Goal: Task Accomplishment & Management: Manage account settings

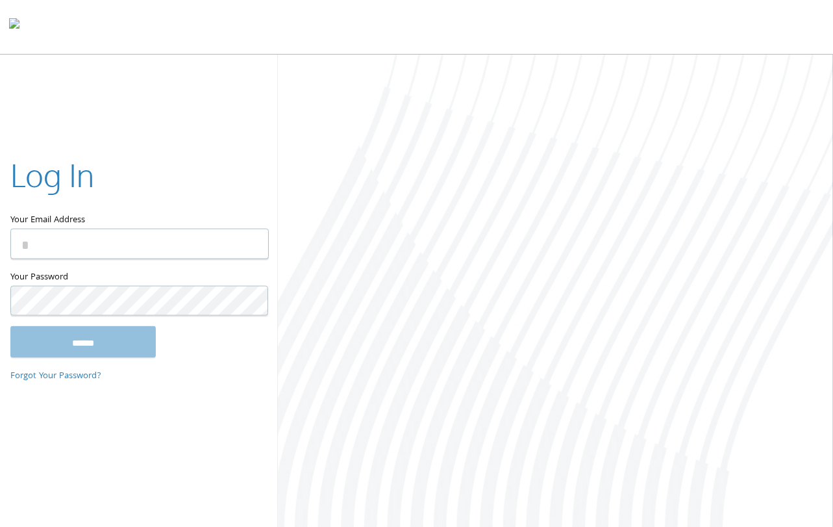
type input "**********"
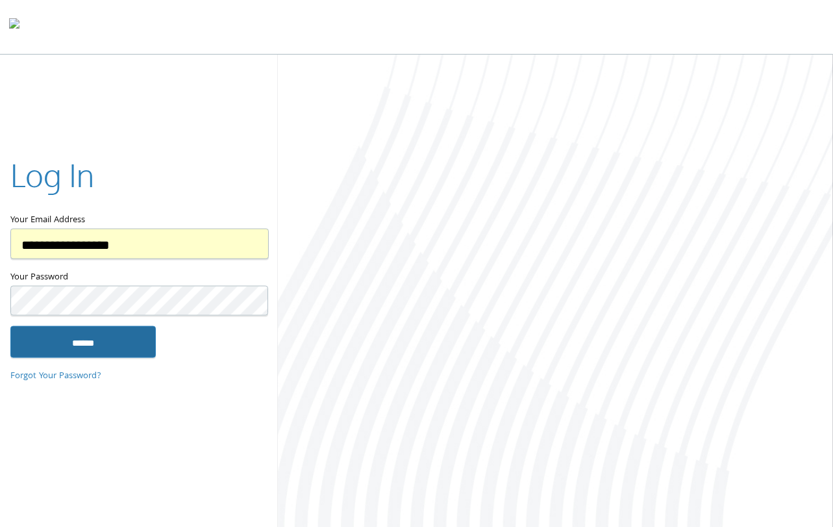
click at [88, 333] on input "******" at bounding box center [82, 341] width 145 height 31
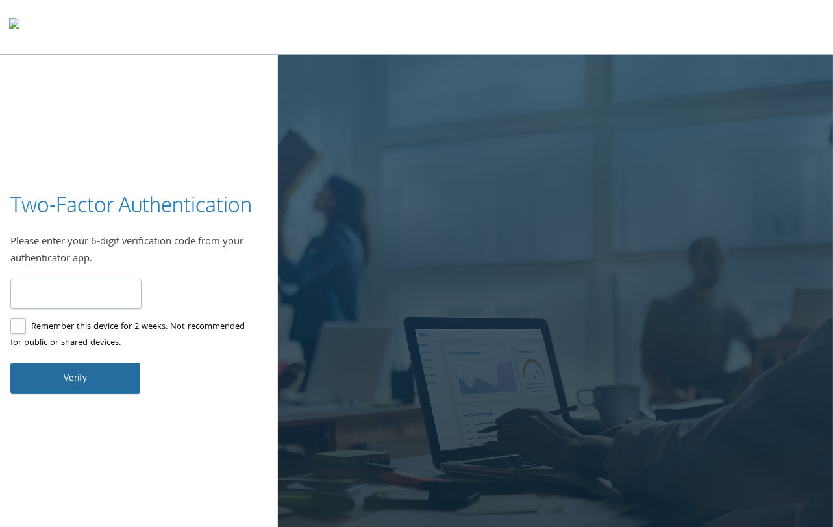
type input "******"
click at [92, 377] on button "Verify" at bounding box center [75, 377] width 130 height 31
